Goal: Task Accomplishment & Management: Use online tool/utility

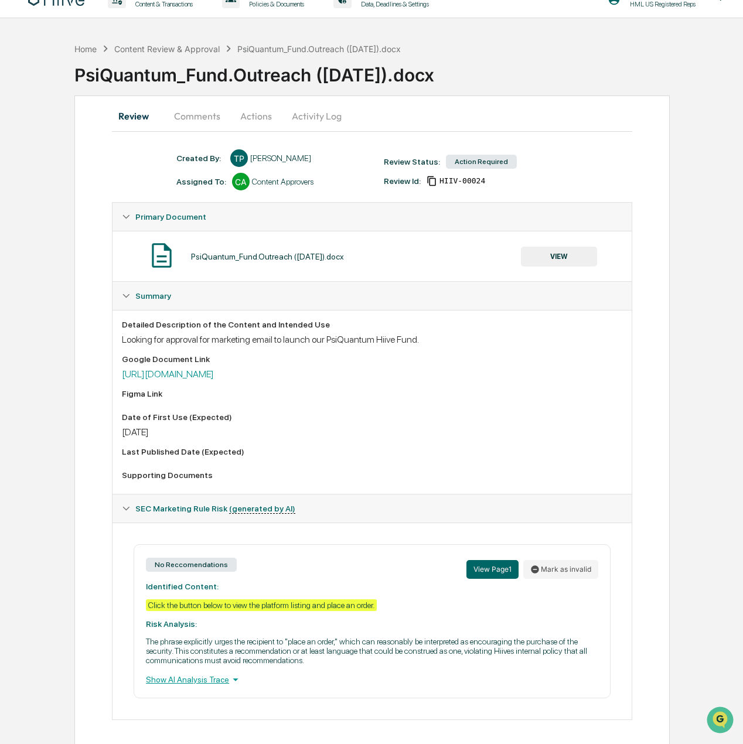
scroll to position [28, 0]
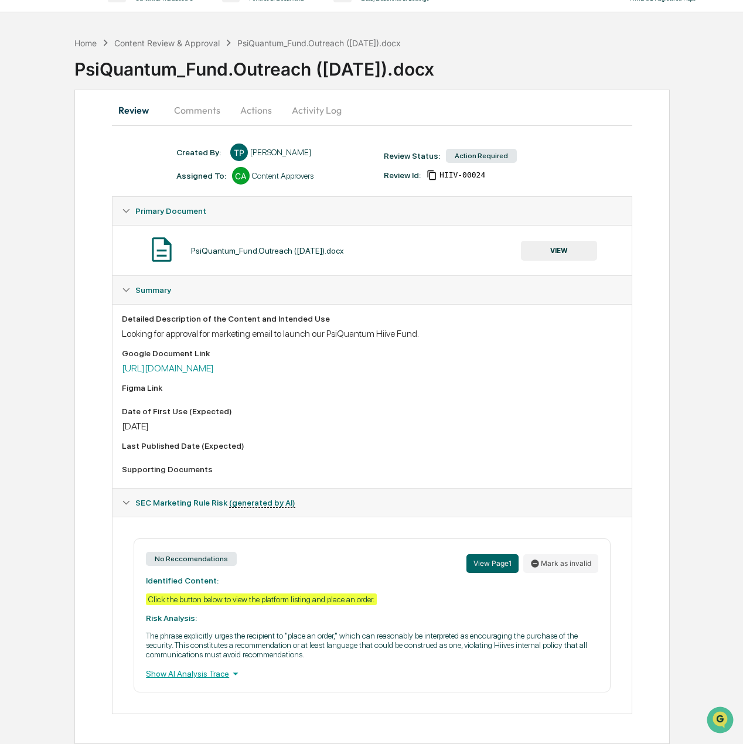
click at [277, 328] on div "Looking for approval for marketing email to launch our PsiQuantum Hiive Fund." at bounding box center [372, 333] width 500 height 11
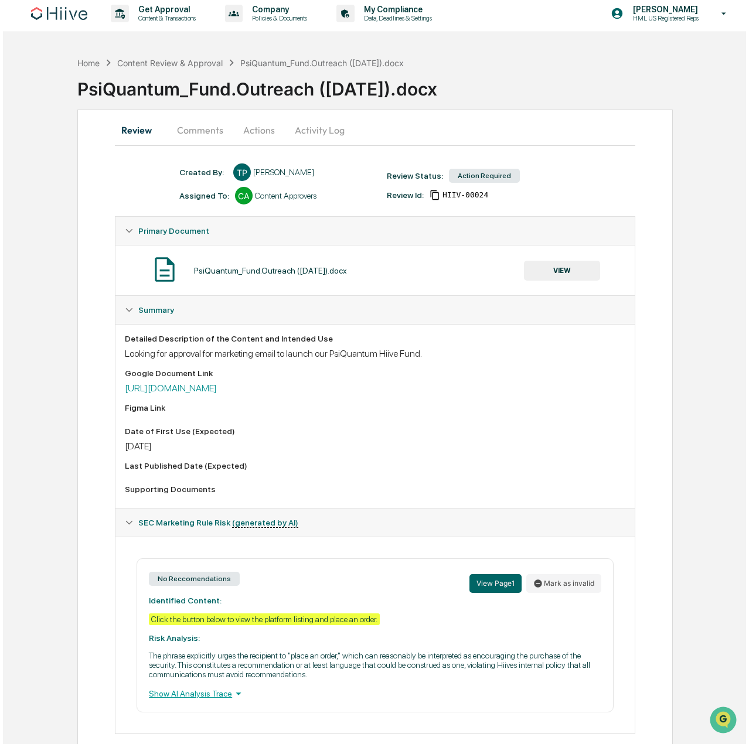
scroll to position [0, 0]
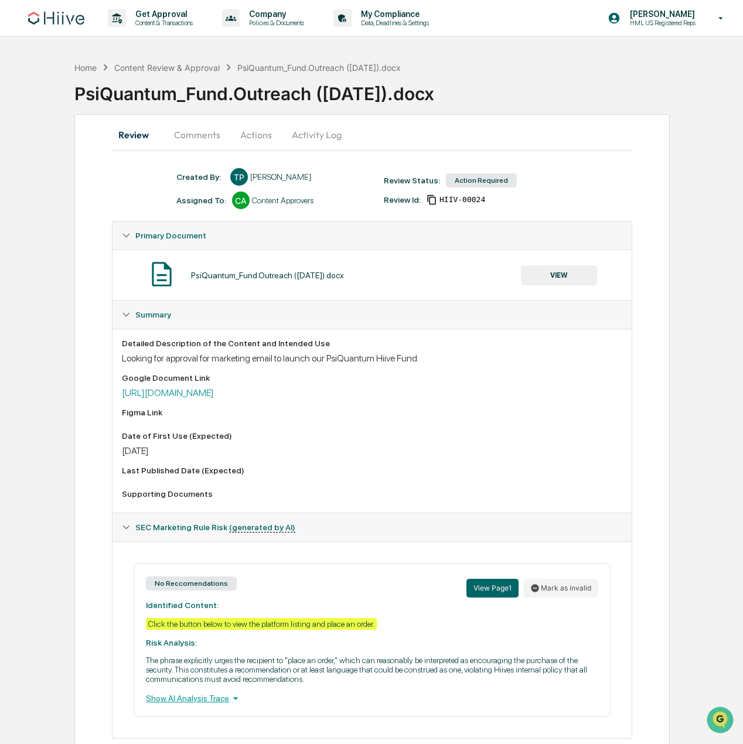
click at [569, 271] on button "VIEW" at bounding box center [559, 275] width 76 height 20
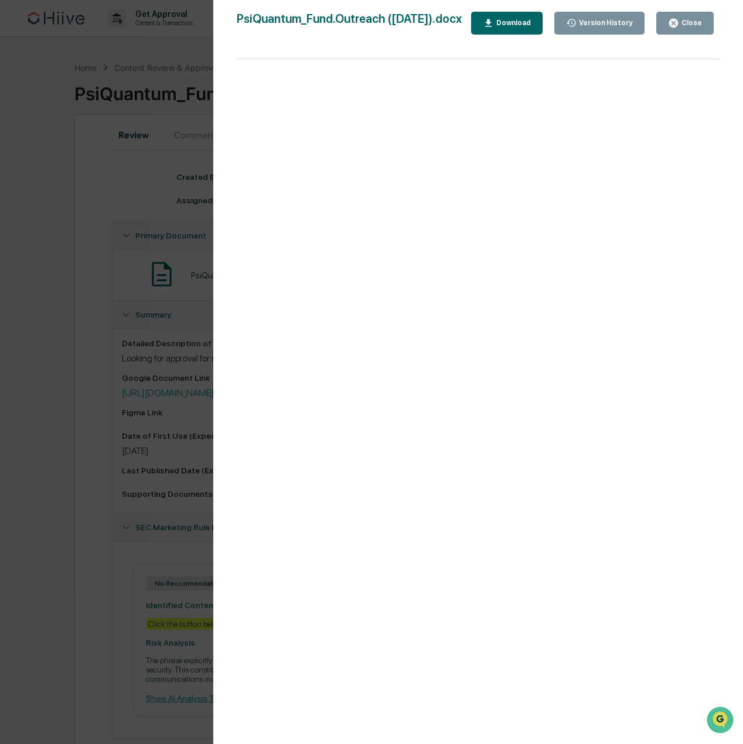
click at [679, 22] on icon "button" at bounding box center [673, 23] width 11 height 11
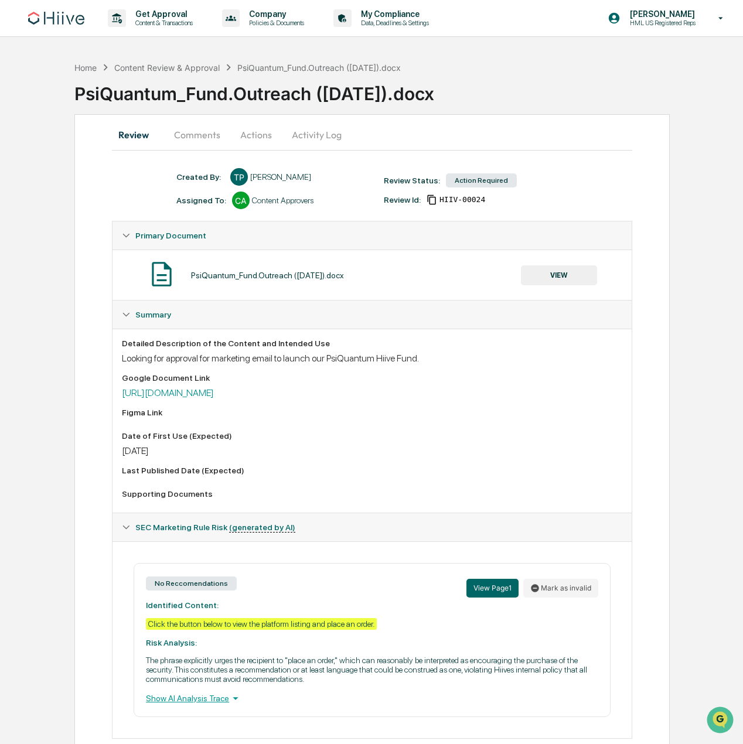
click at [206, 131] on button "Comments" at bounding box center [197, 135] width 65 height 28
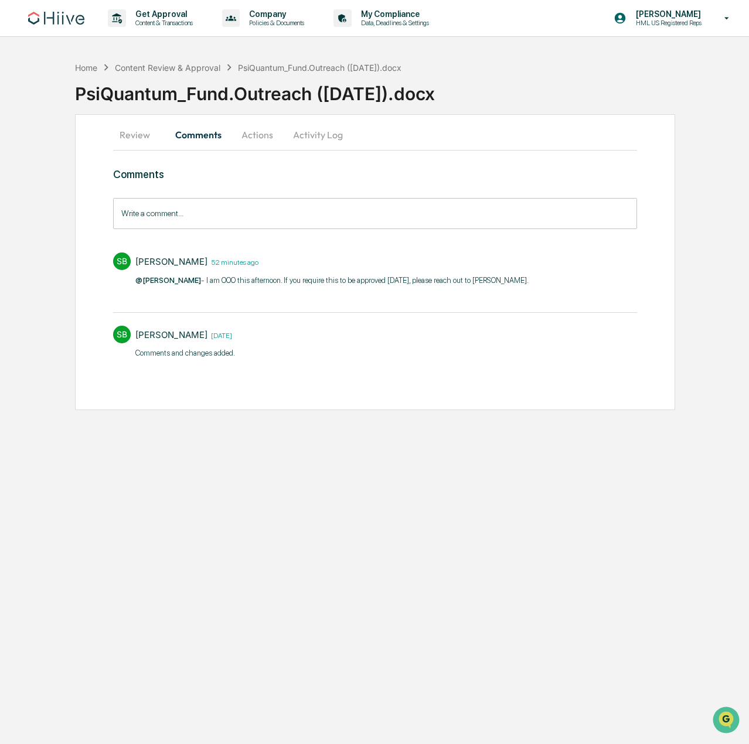
click at [257, 132] on button "Actions" at bounding box center [257, 135] width 53 height 28
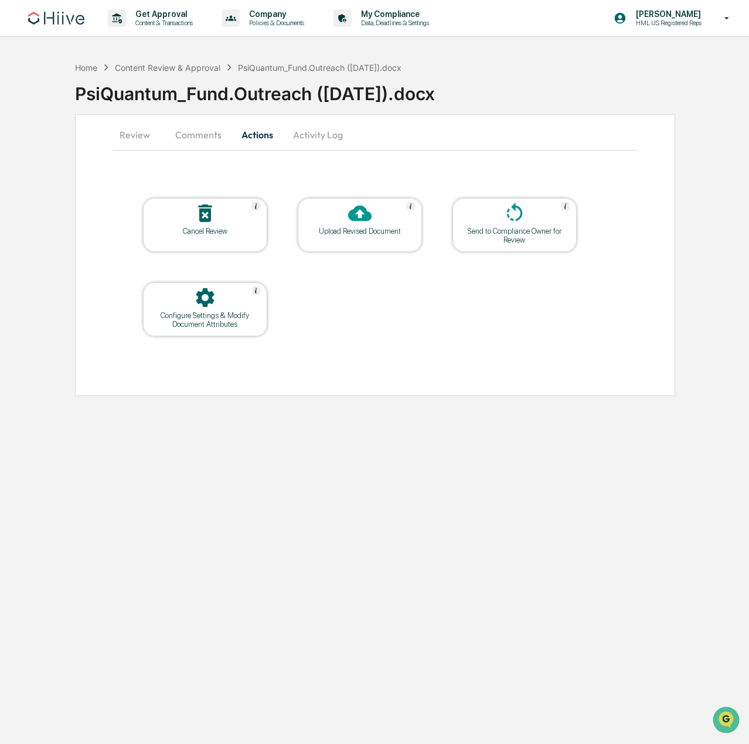
click at [367, 215] on icon at bounding box center [359, 214] width 23 height 16
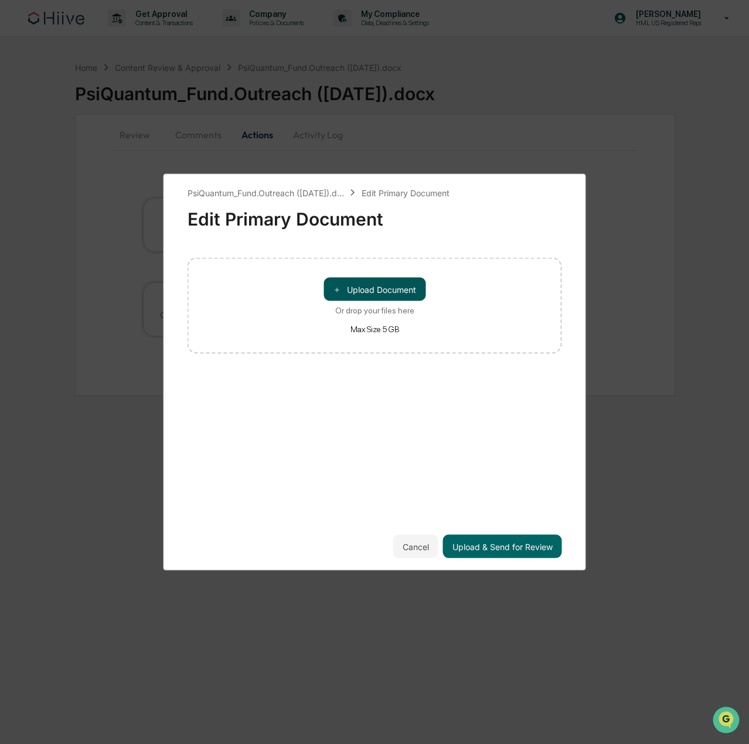
click at [383, 288] on button "＋ Upload Document" at bounding box center [374, 289] width 102 height 23
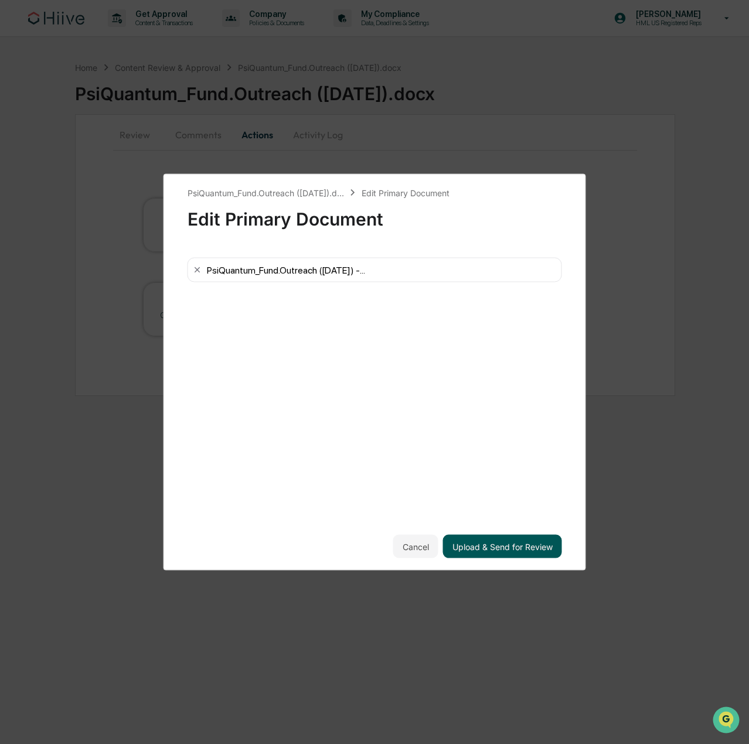
click at [508, 544] on button "Upload & Send for Review" at bounding box center [502, 546] width 119 height 23
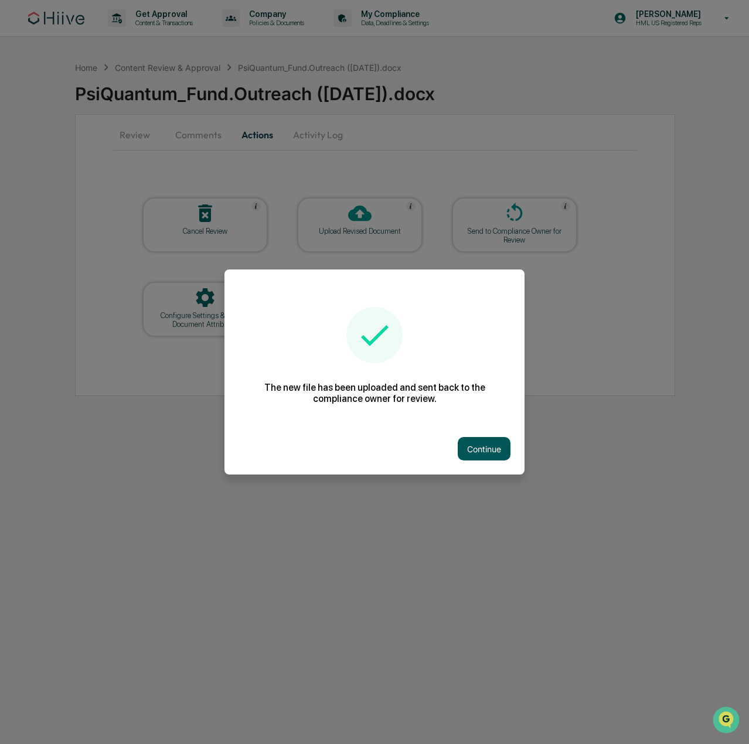
click at [496, 448] on button "Continue" at bounding box center [484, 448] width 53 height 23
